Goal: Information Seeking & Learning: Compare options

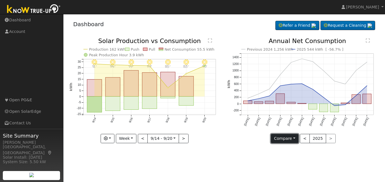
click at [294, 137] on button "Compare" at bounding box center [285, 139] width 28 height 10
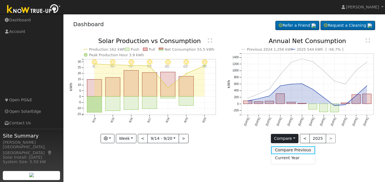
click at [295, 152] on link "Compare Previous" at bounding box center [293, 150] width 44 height 8
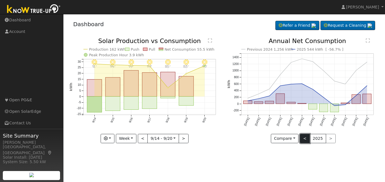
click at [304, 139] on button "<" at bounding box center [305, 139] width 10 height 10
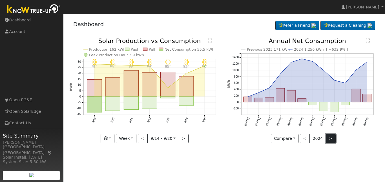
click at [329, 138] on button ">" at bounding box center [331, 139] width 10 height 10
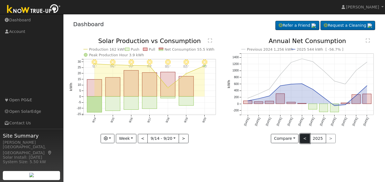
click at [304, 140] on button "<" at bounding box center [305, 139] width 10 height 10
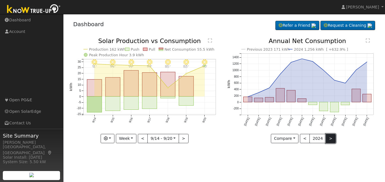
click at [329, 140] on button ">" at bounding box center [331, 139] width 10 height 10
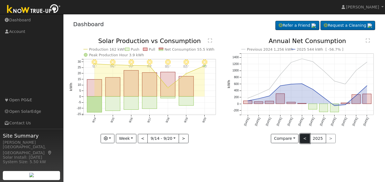
click at [305, 139] on button "<" at bounding box center [305, 139] width 10 height 10
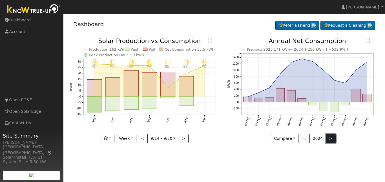
click at [328, 139] on button ">" at bounding box center [331, 139] width 10 height 10
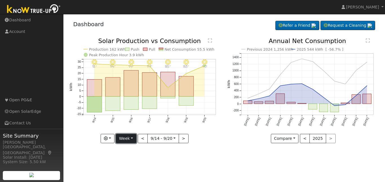
click at [132, 139] on button "Week" at bounding box center [126, 139] width 21 height 10
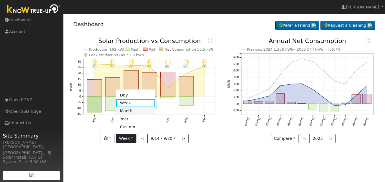
click at [135, 111] on link "Month" at bounding box center [135, 111] width 39 height 8
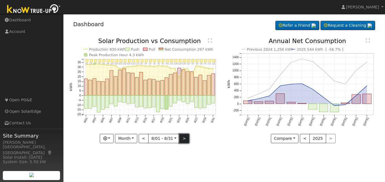
click at [181, 139] on button ">" at bounding box center [184, 139] width 10 height 10
type input "[DATE]"
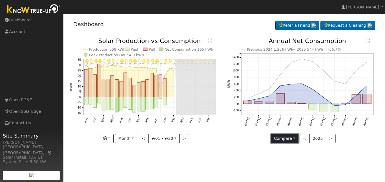
click at [294, 140] on button "Compare" at bounding box center [285, 139] width 28 height 10
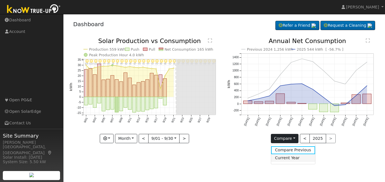
click at [295, 158] on link "Current Year" at bounding box center [293, 158] width 44 height 8
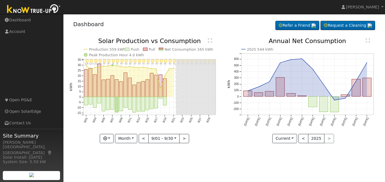
click at [339, 139] on icon "2025 544 kWh [DATE] Oct '[DATE] Dec '[DATE] Feb '[DATE] Apr '[DATE] Jun '[DATE]…" at bounding box center [303, 88] width 152 height 101
